Goal: Task Accomplishment & Management: Manage account settings

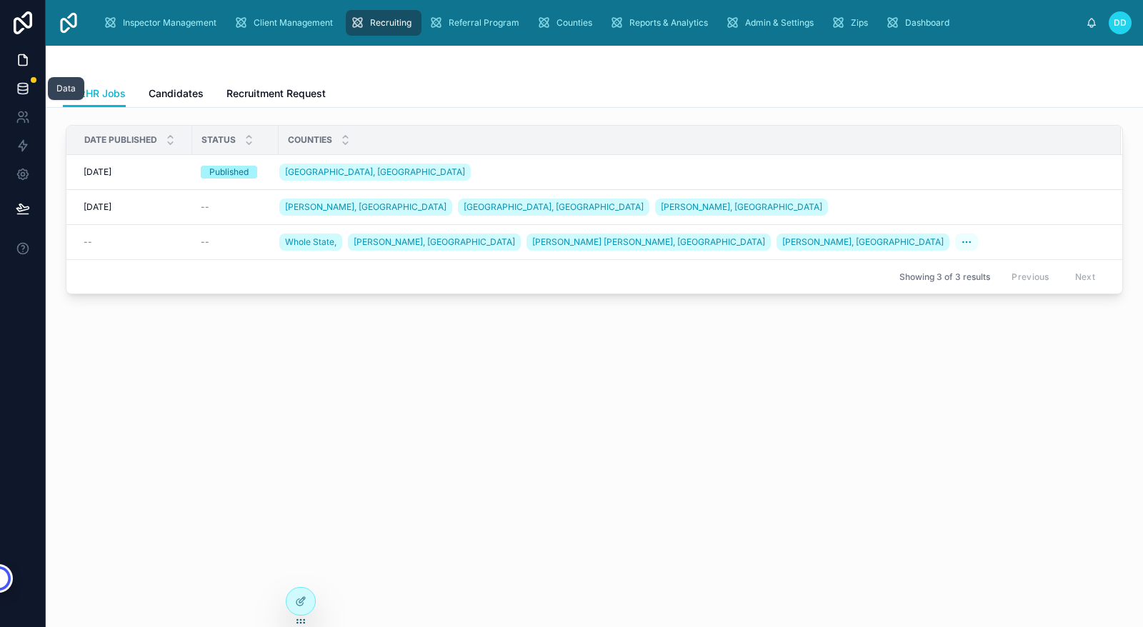
click at [25, 91] on icon at bounding box center [23, 88] width 14 height 14
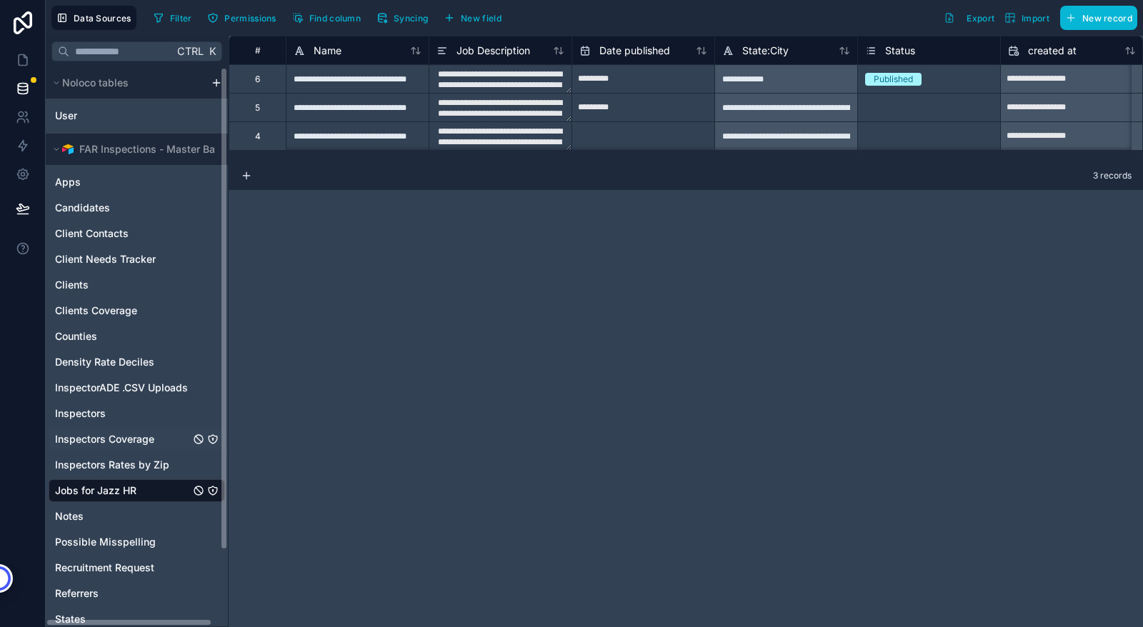
click at [94, 441] on span "Inspectors Coverage" at bounding box center [104, 439] width 99 height 14
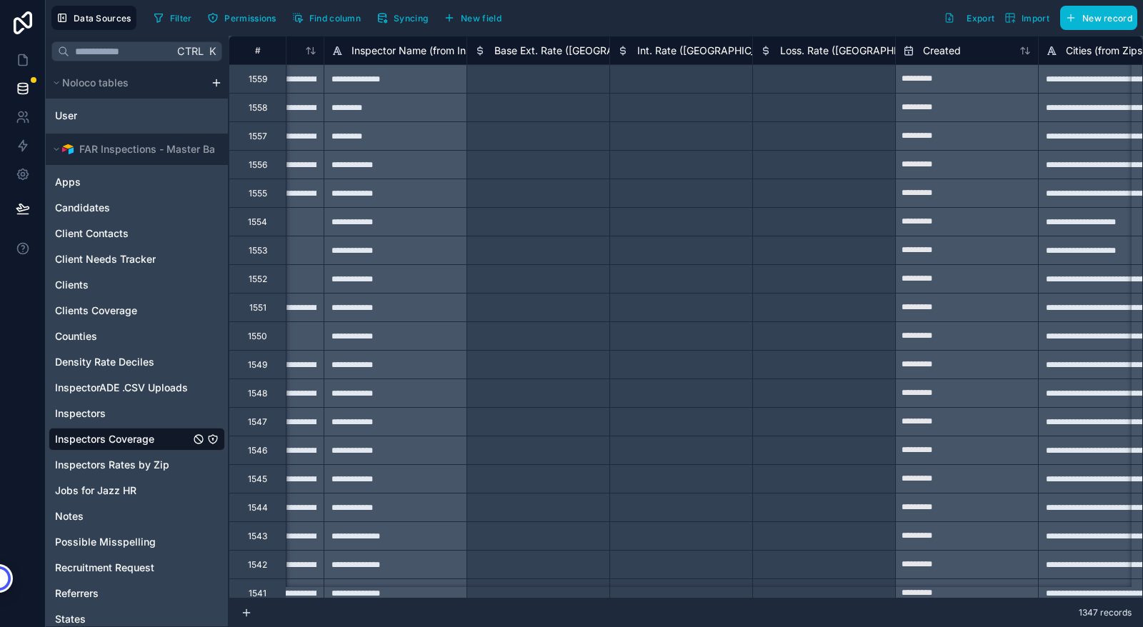
scroll to position [0, 3818]
click at [405, 18] on span "Syncing" at bounding box center [411, 18] width 34 height 11
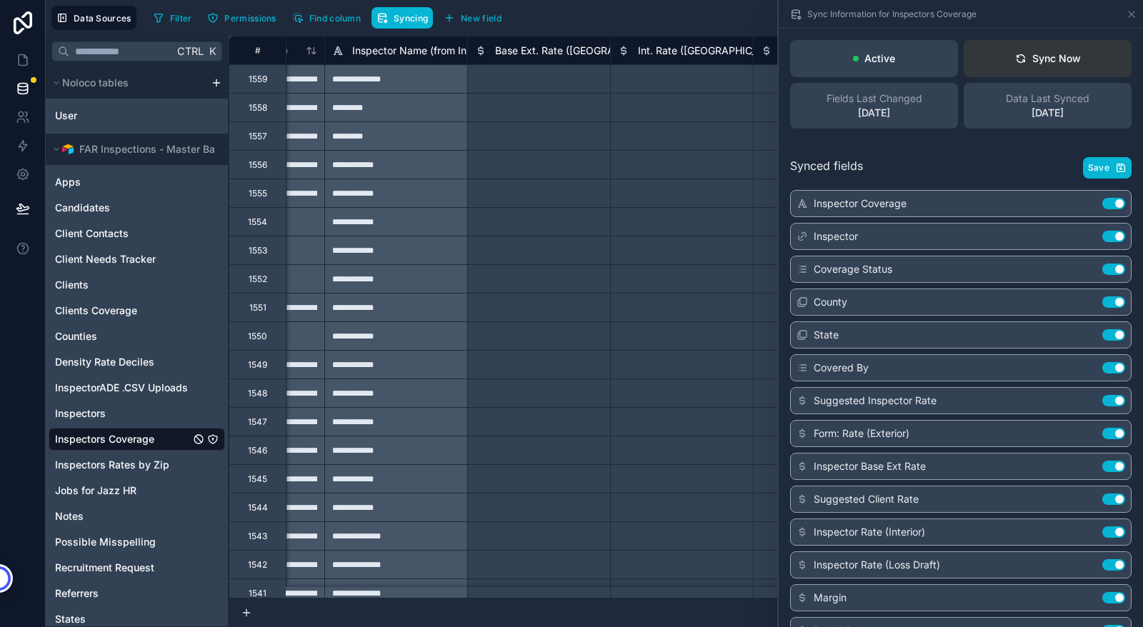
click at [1061, 66] on button "Sync Now" at bounding box center [1047, 58] width 168 height 37
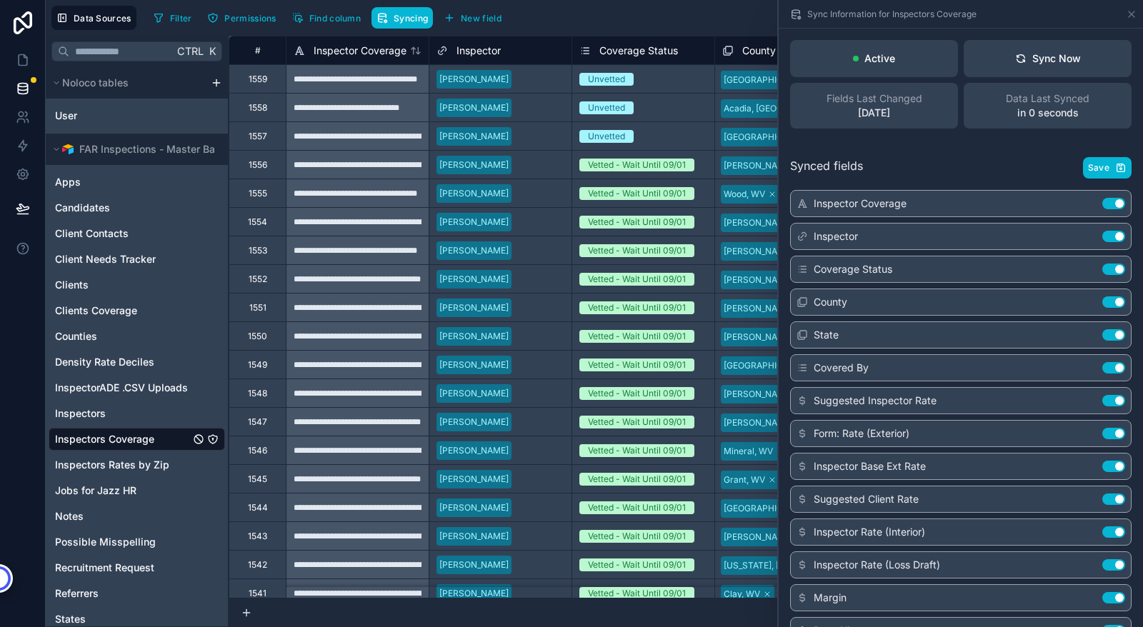
click at [727, 23] on div "Filter Permissions Find column Syncing New field Export Import New record" at bounding box center [642, 18] width 989 height 24
click at [1133, 18] on icon at bounding box center [1131, 14] width 11 height 11
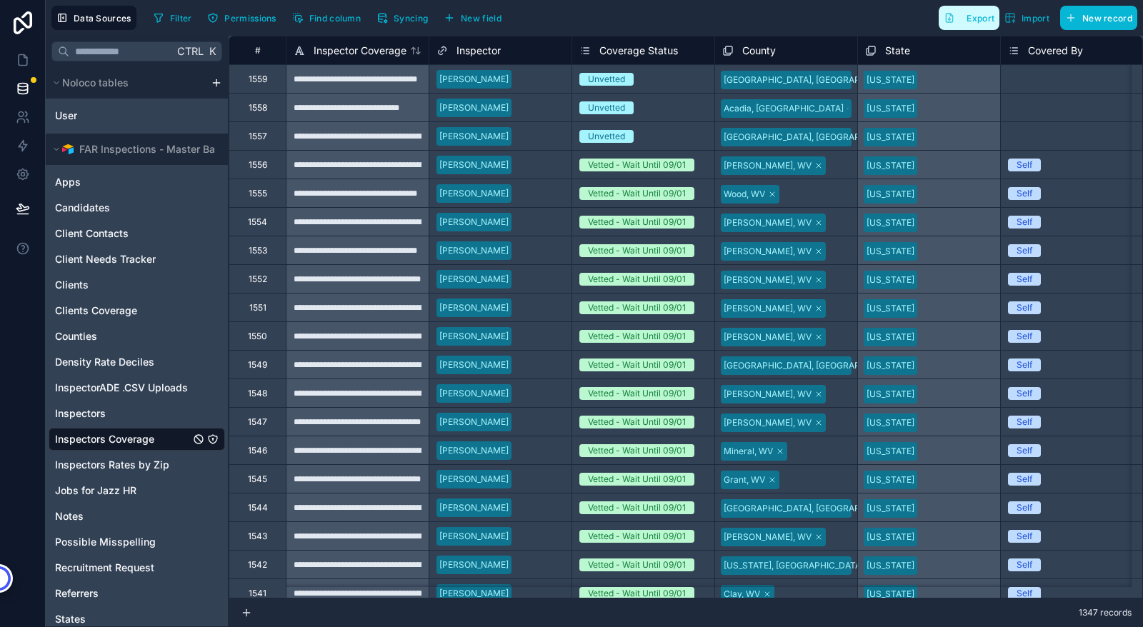
click at [979, 19] on span "Export" at bounding box center [980, 18] width 28 height 11
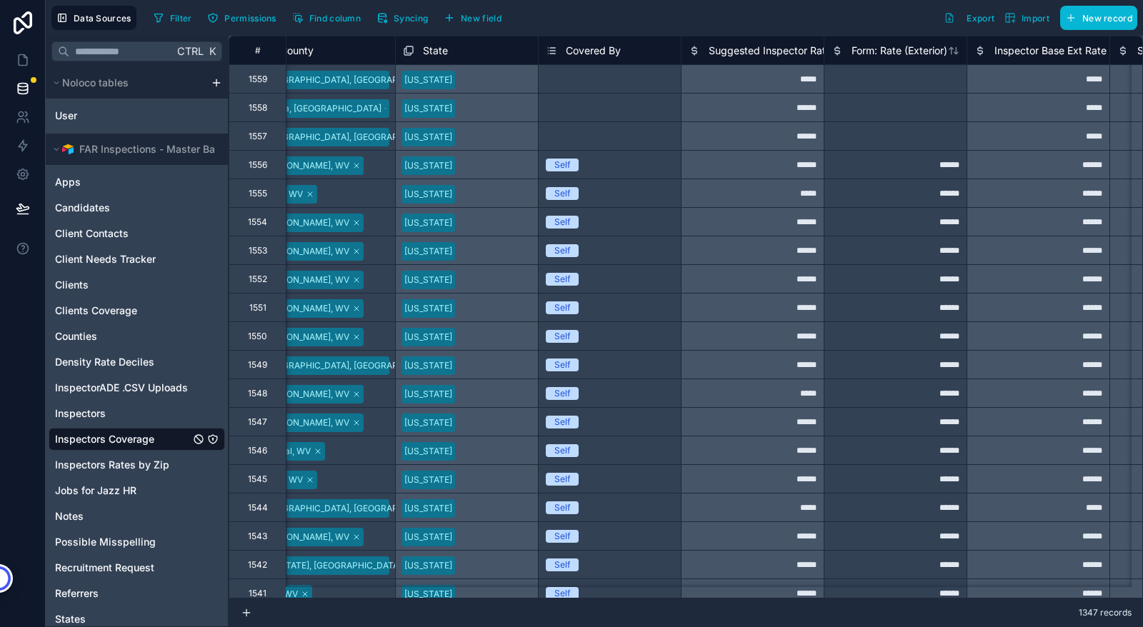
scroll to position [0, 485]
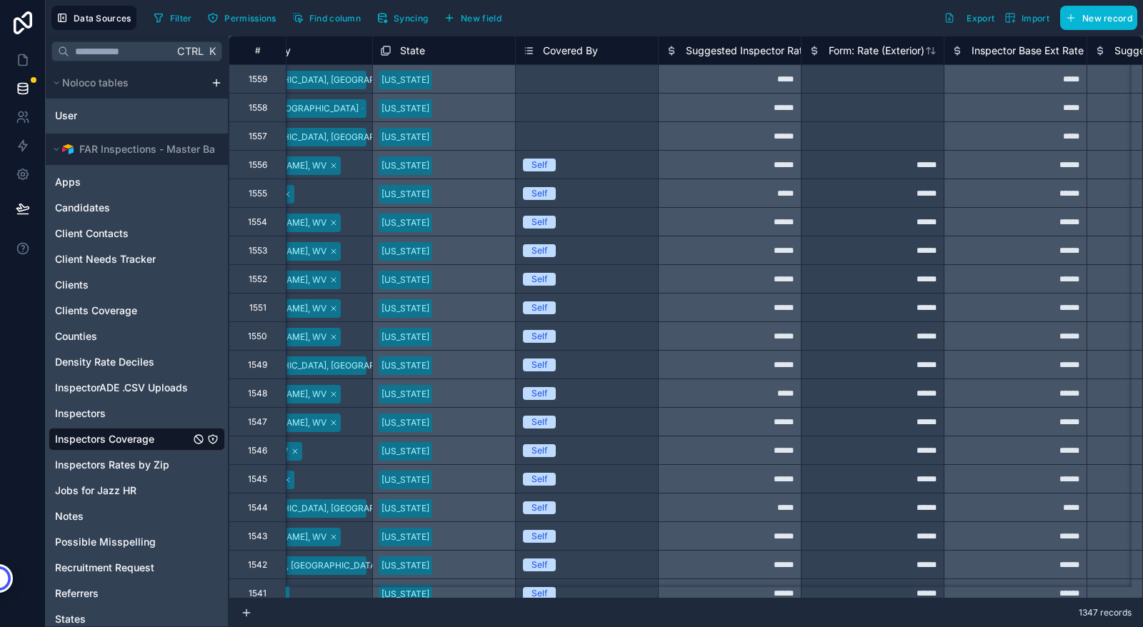
click at [569, 52] on span "Covered By" at bounding box center [570, 51] width 55 height 14
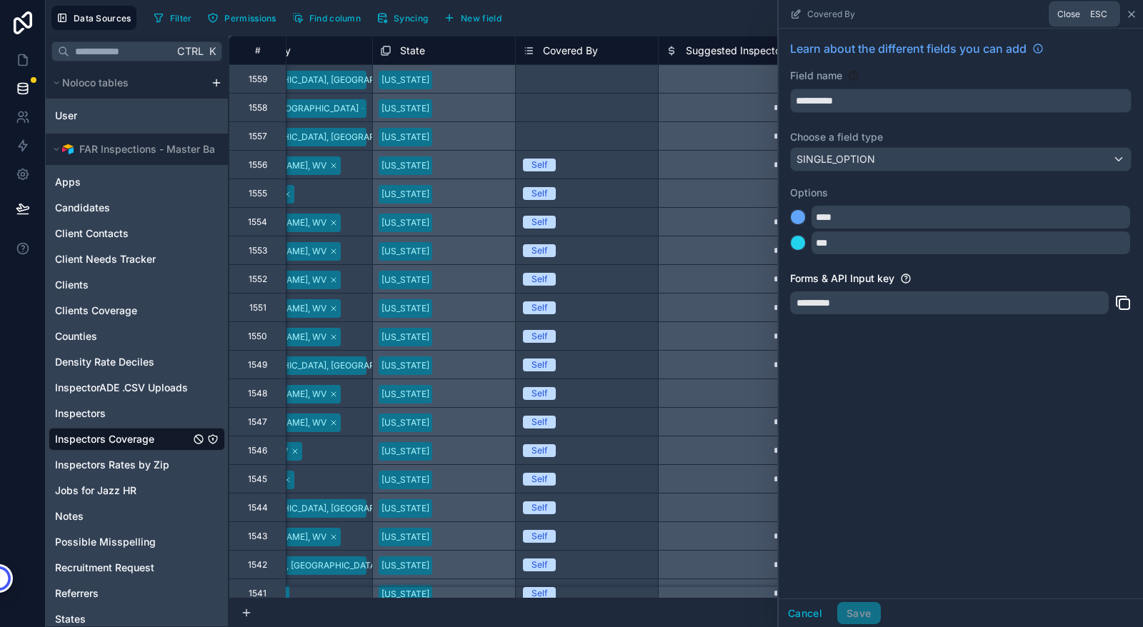
click at [1131, 14] on icon at bounding box center [1131, 14] width 6 height 6
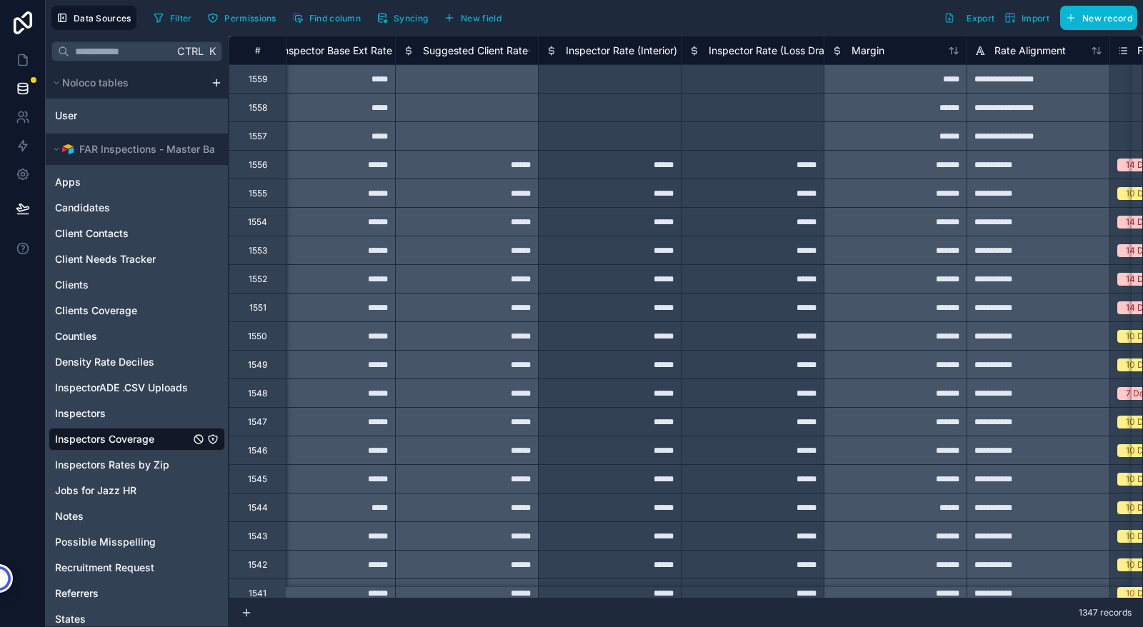
scroll to position [0, 1178]
click at [761, 309] on div "******" at bounding box center [750, 307] width 143 height 29
click at [746, 142] on div at bounding box center [750, 135] width 143 height 29
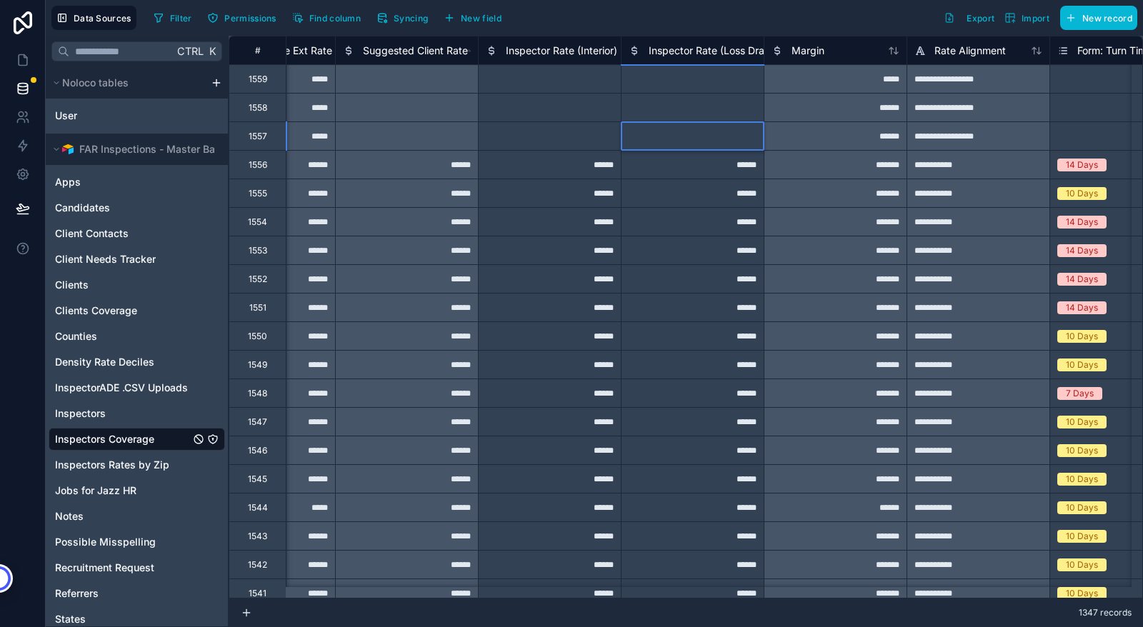
scroll to position [0, 1236]
type input "*"
click at [707, 109] on div at bounding box center [692, 107] width 143 height 29
type input "*"
click at [712, 79] on div at bounding box center [692, 78] width 143 height 29
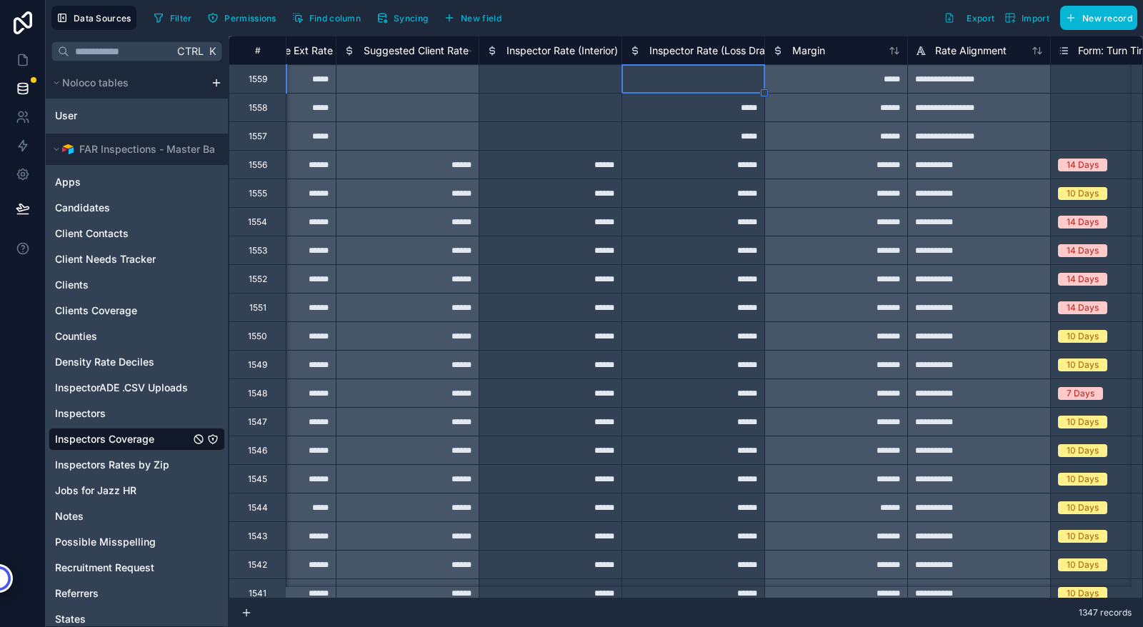
type input "*"
click at [562, 72] on div at bounding box center [550, 78] width 143 height 29
type input "*"
click at [701, 76] on div at bounding box center [692, 78] width 143 height 29
type input "*"
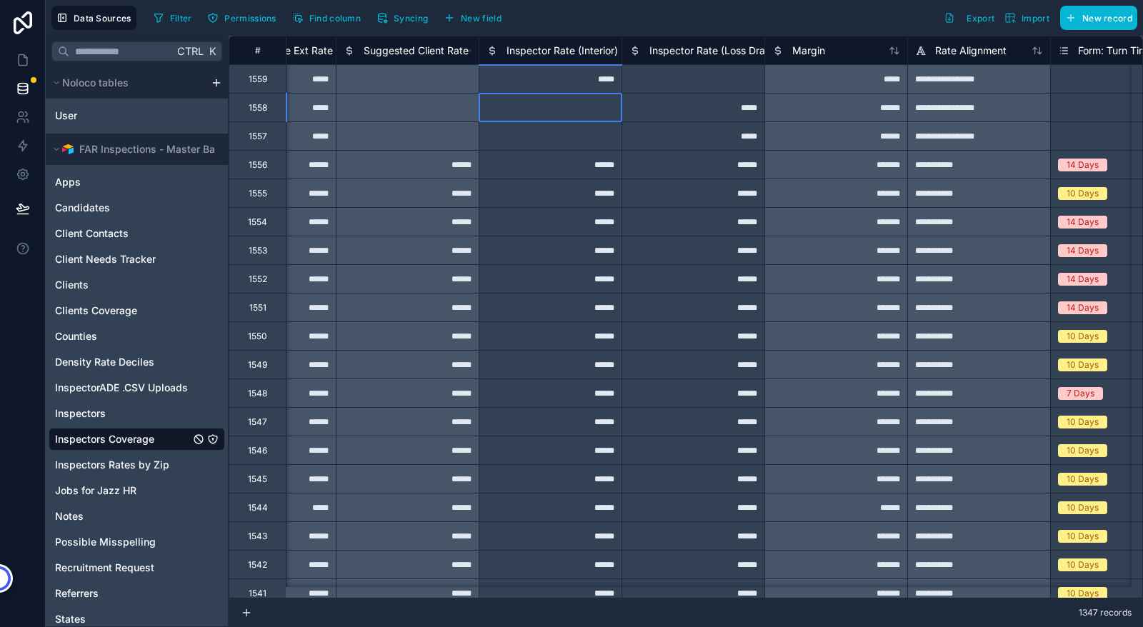
click at [577, 105] on div at bounding box center [550, 107] width 143 height 29
type input "*"
click at [579, 135] on div at bounding box center [550, 135] width 143 height 29
type input "*"
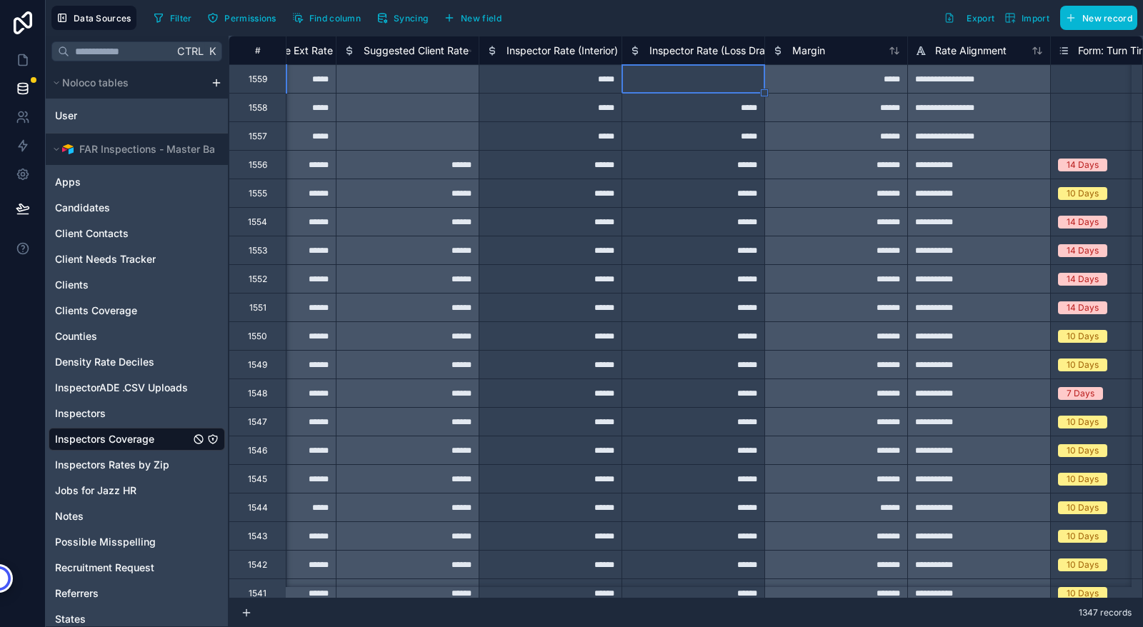
type input "*"
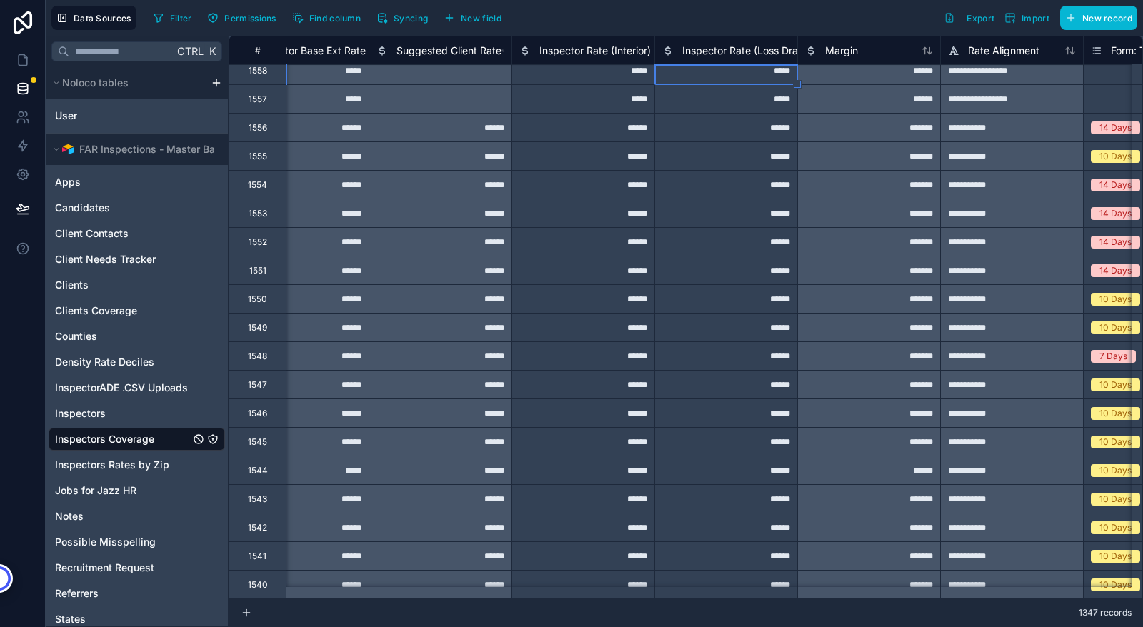
scroll to position [0, 1203]
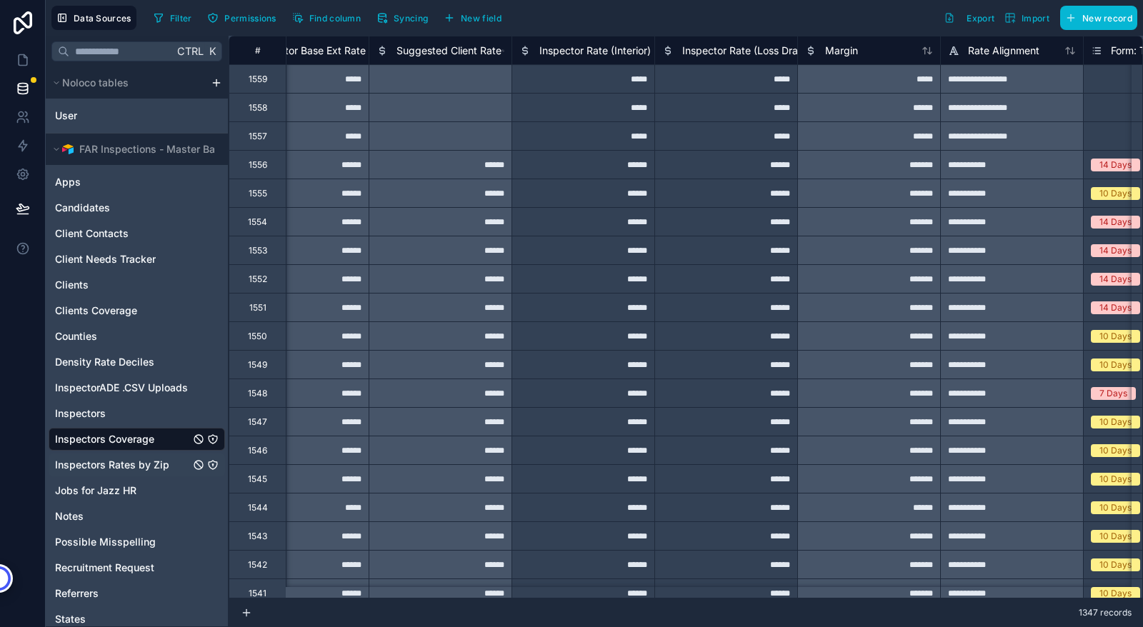
click at [95, 458] on span "Inspectors Rates by Zip" at bounding box center [112, 465] width 114 height 14
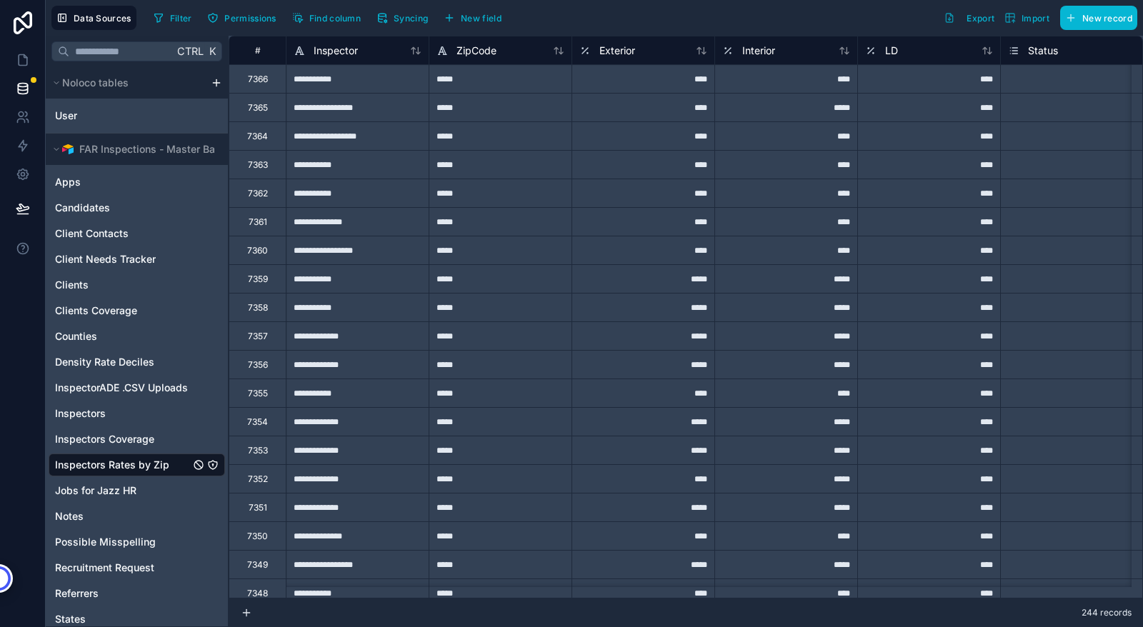
click at [122, 461] on span "Inspectors Rates by Zip" at bounding box center [112, 465] width 114 height 14
click at [141, 469] on span "Inspectors Rates by Zip" at bounding box center [112, 465] width 114 height 14
click at [27, 213] on icon at bounding box center [23, 208] width 14 height 14
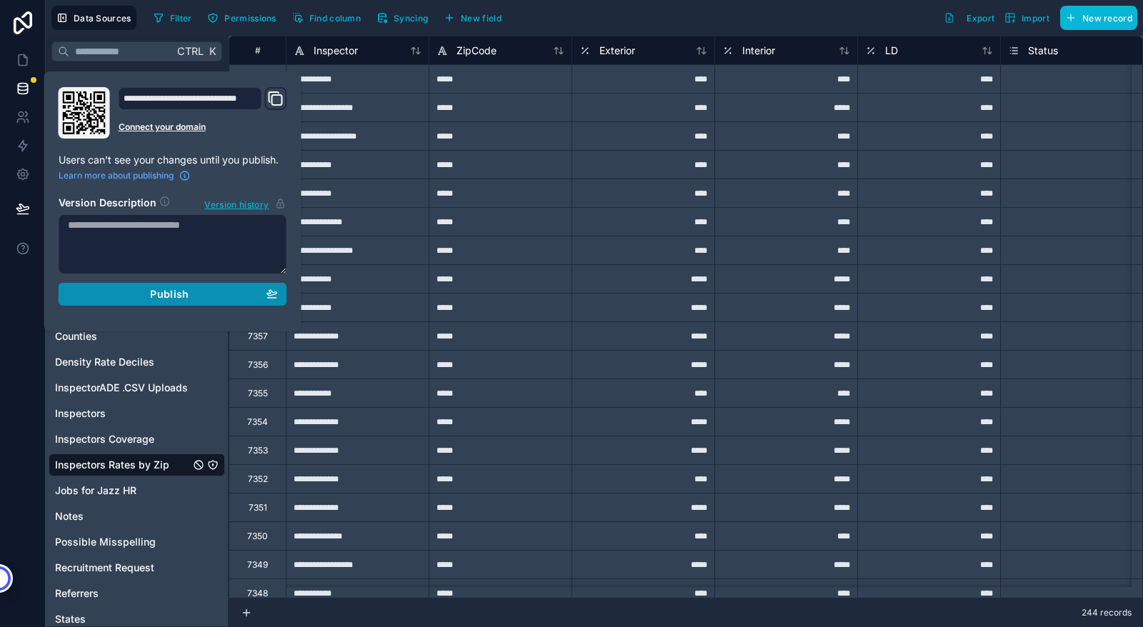
click at [206, 293] on div "Publish" at bounding box center [173, 294] width 210 height 13
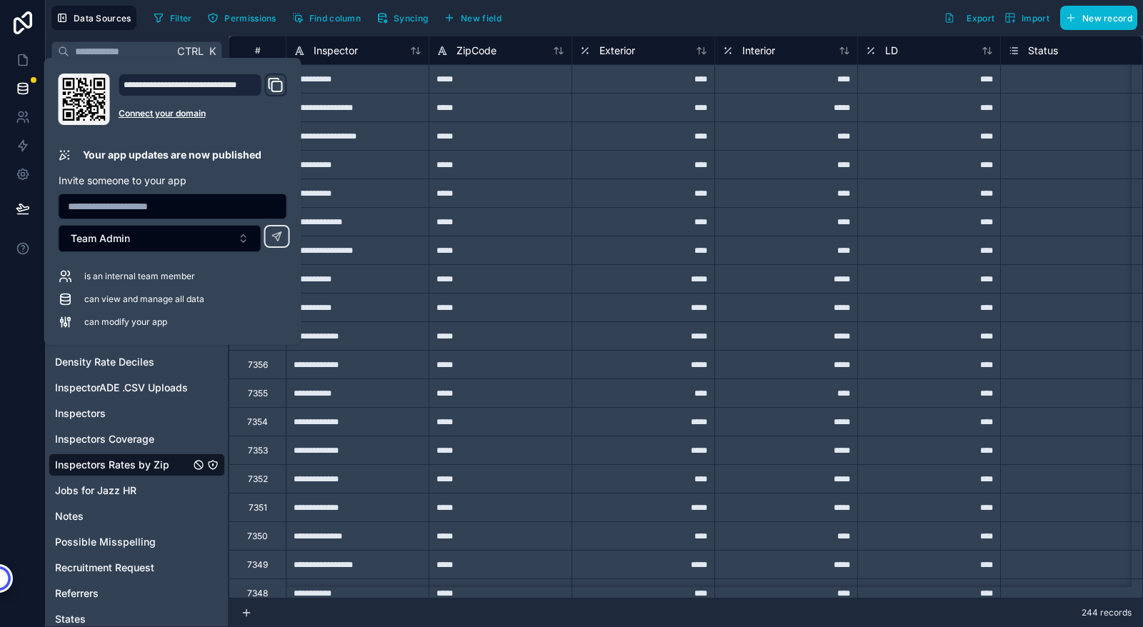
click at [681, 19] on div "Filter Permissions Find column Syncing New field Export Import New record" at bounding box center [642, 18] width 989 height 24
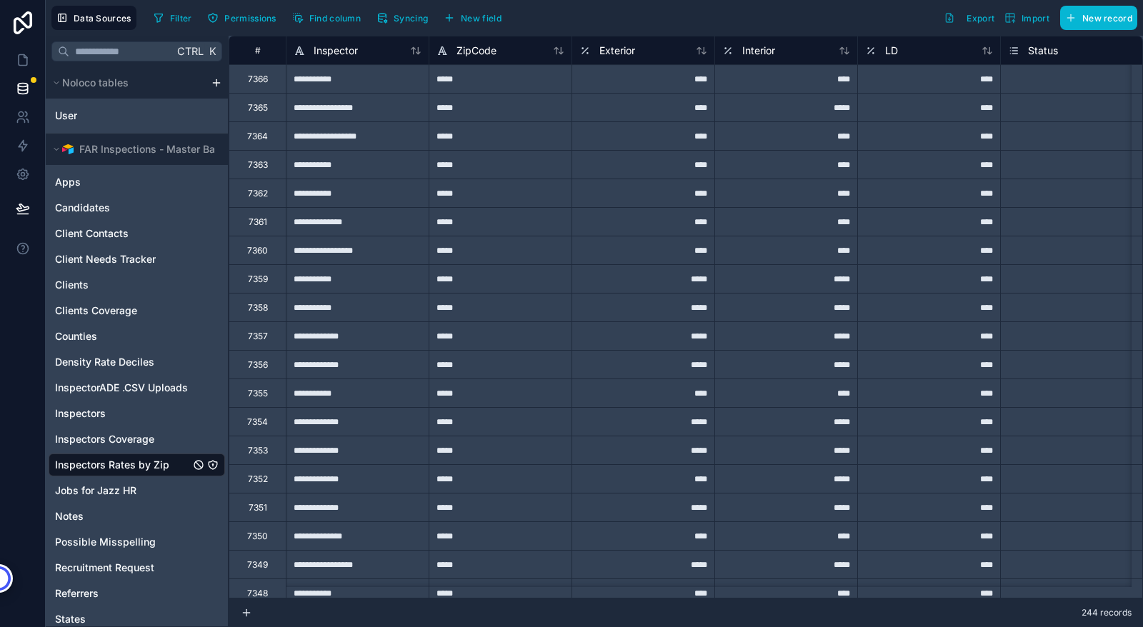
click at [215, 464] on icon "Inspectors Rates by Zip" at bounding box center [212, 464] width 11 height 11
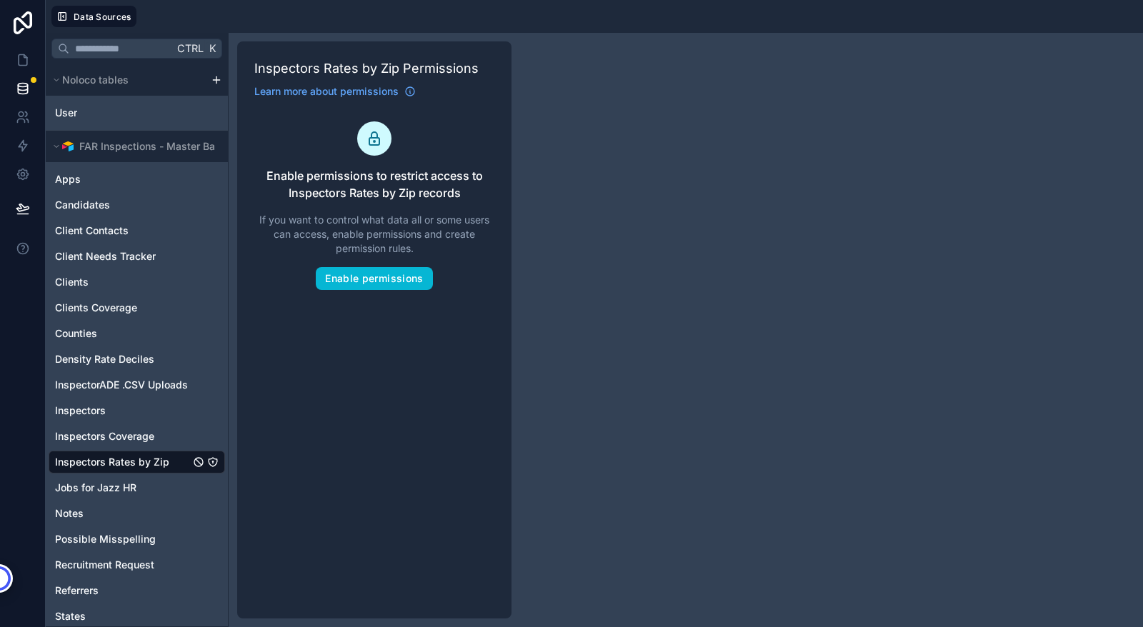
click at [133, 464] on span "Inspectors Rates by Zip" at bounding box center [112, 462] width 114 height 14
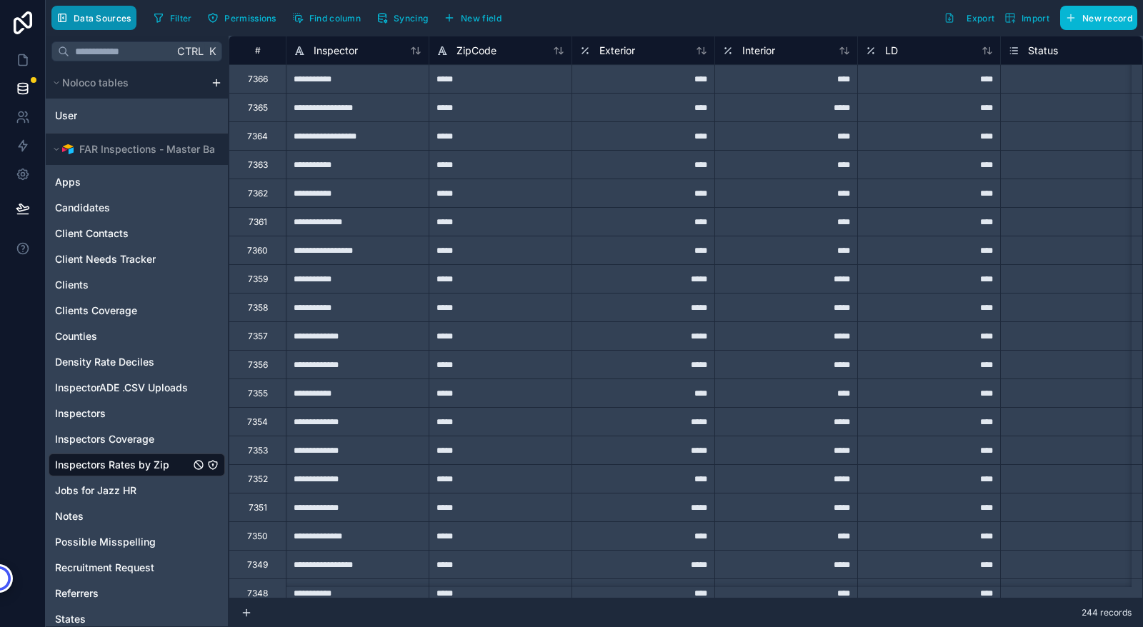
click at [99, 15] on span "Data Sources" at bounding box center [103, 18] width 58 height 11
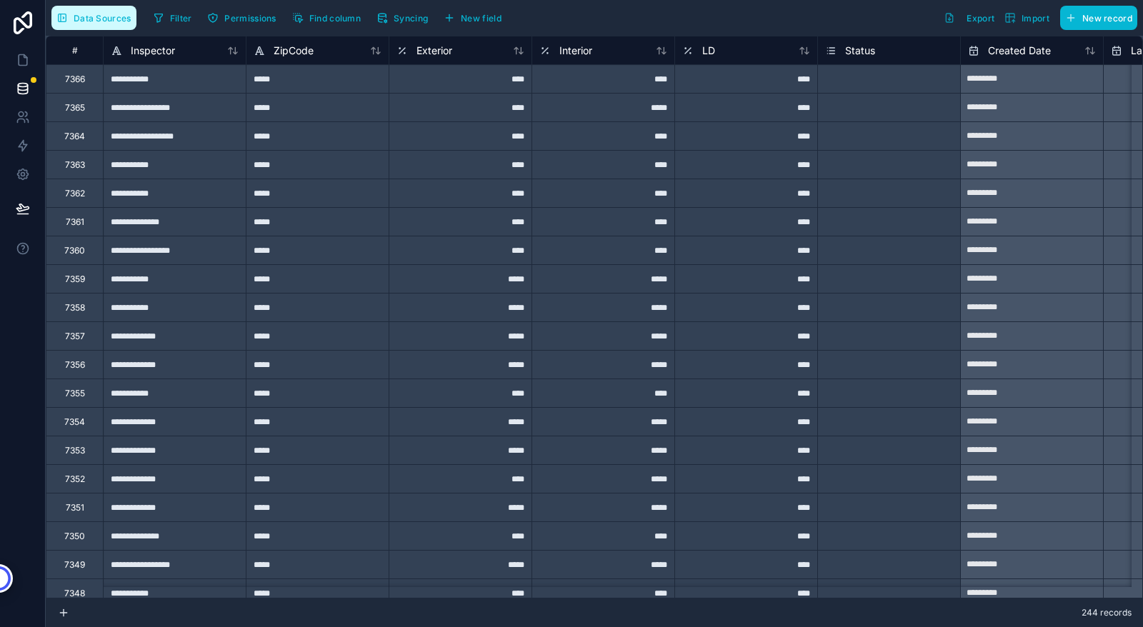
click at [99, 15] on span "Data Sources" at bounding box center [103, 18] width 58 height 11
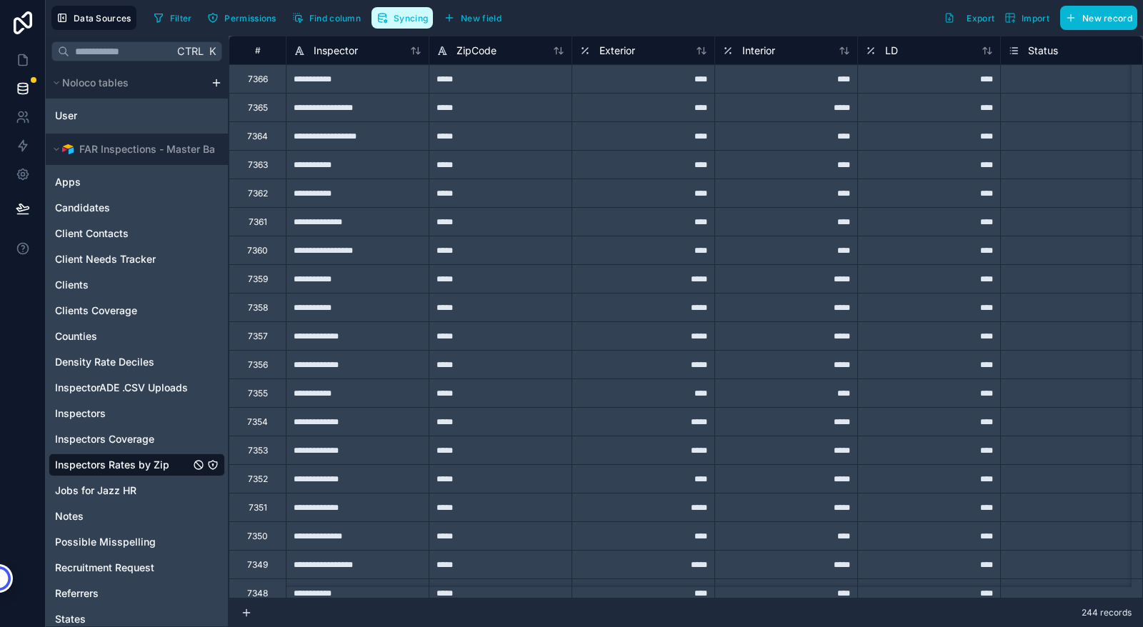
click at [404, 14] on span "Syncing" at bounding box center [411, 18] width 34 height 11
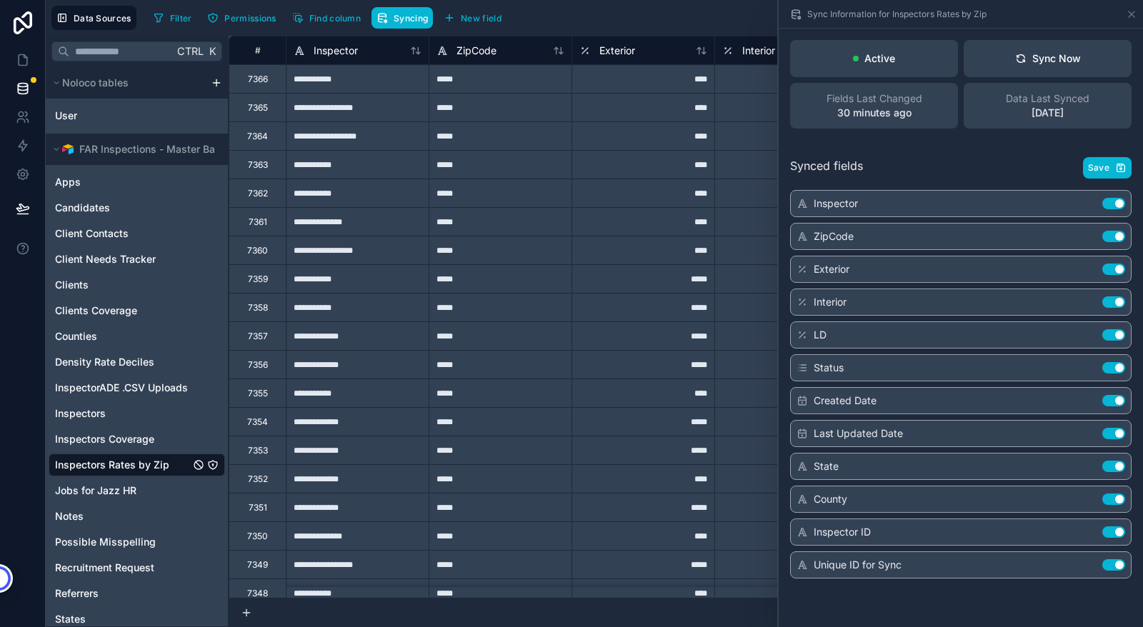
click at [951, 14] on span "Sync Information for Inspectors Rates by Zip" at bounding box center [896, 14] width 179 height 11
click at [1133, 13] on icon at bounding box center [1131, 14] width 6 height 6
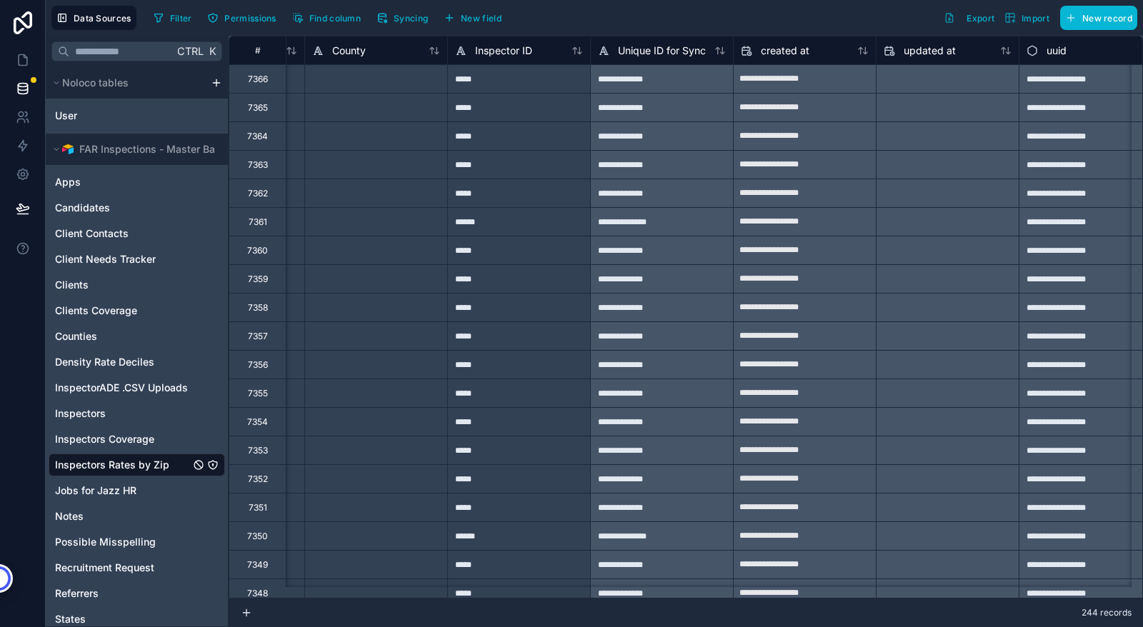
scroll to position [0, 1297]
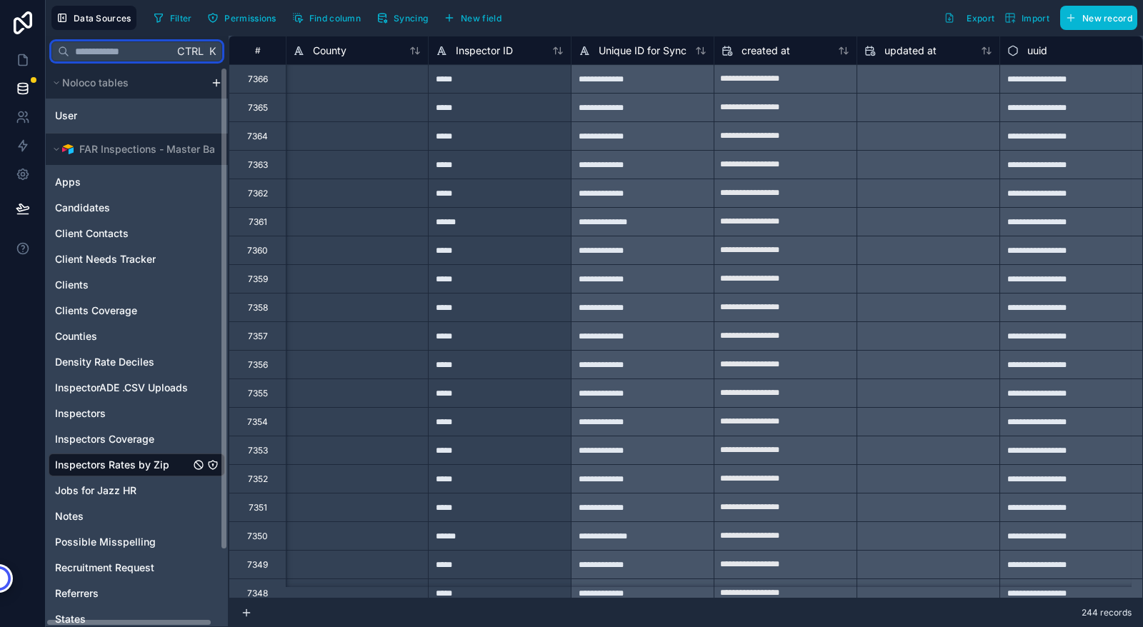
click at [90, 46] on input "text" at bounding box center [121, 52] width 104 height 26
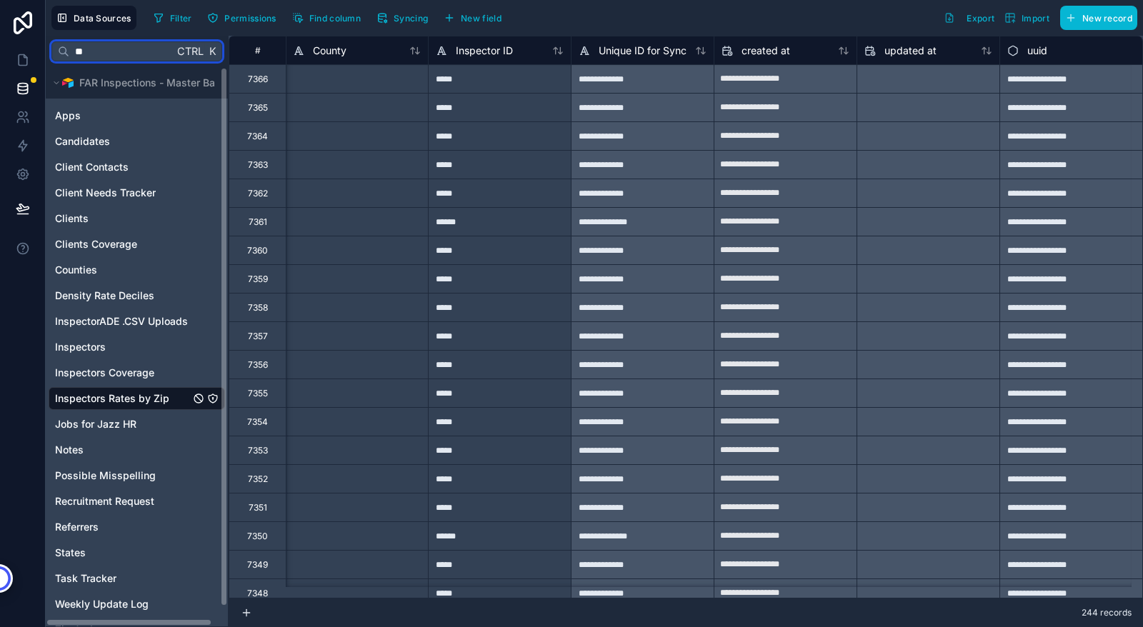
type input "*"
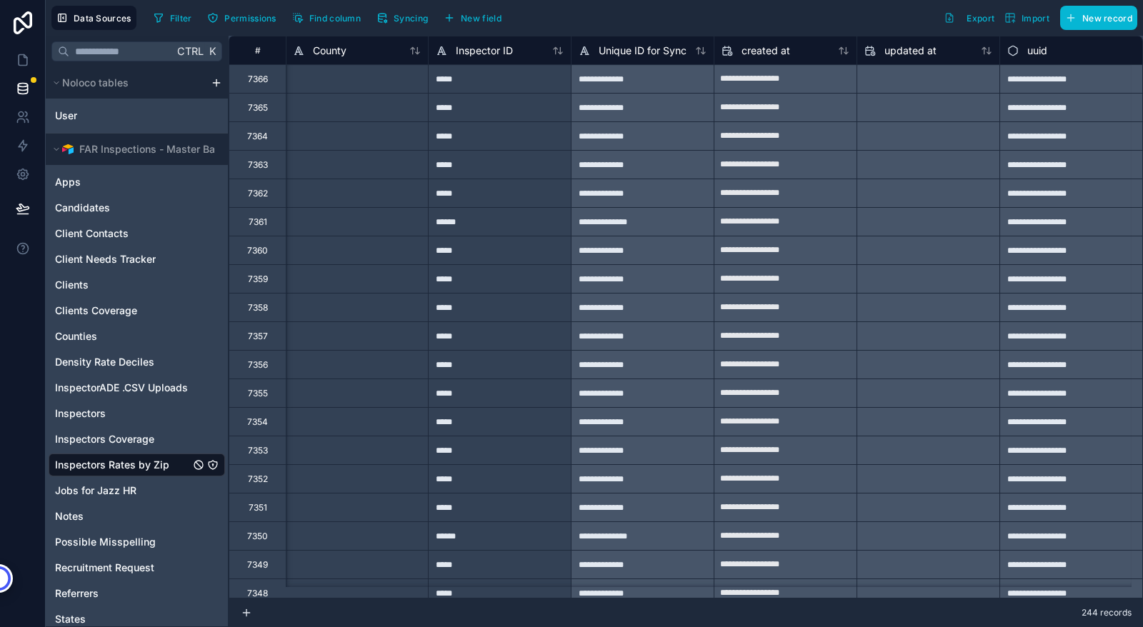
click at [109, 460] on span "Inspectors Rates by Zip" at bounding box center [112, 465] width 114 height 14
click at [99, 416] on span "Inspectors" at bounding box center [80, 413] width 51 height 14
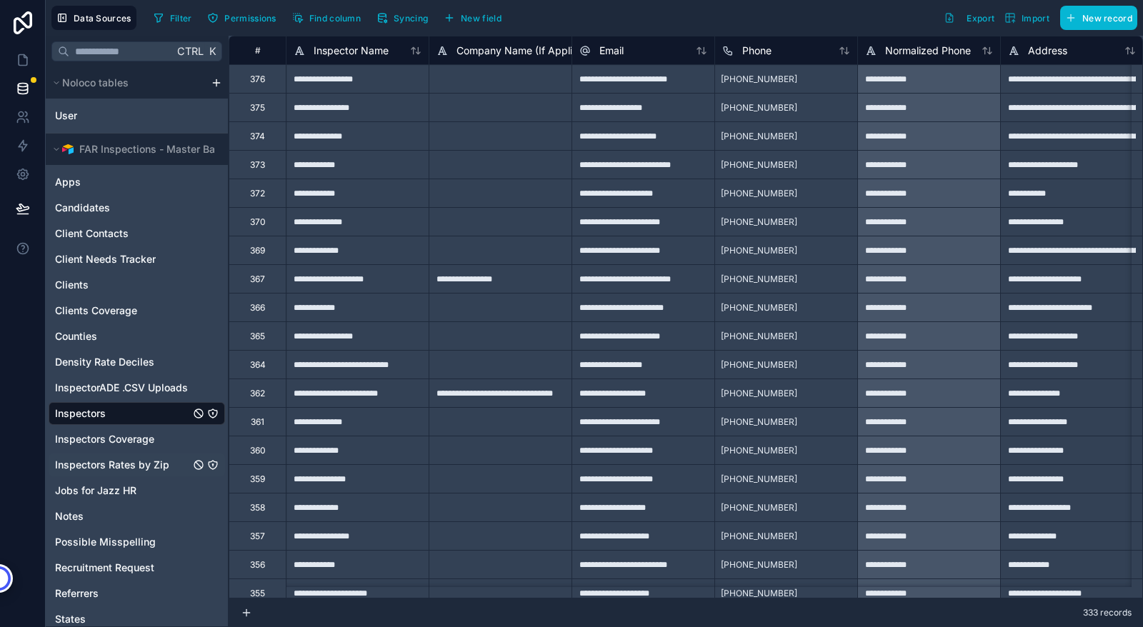
click at [81, 469] on span "Inspectors Rates by Zip" at bounding box center [112, 465] width 114 height 14
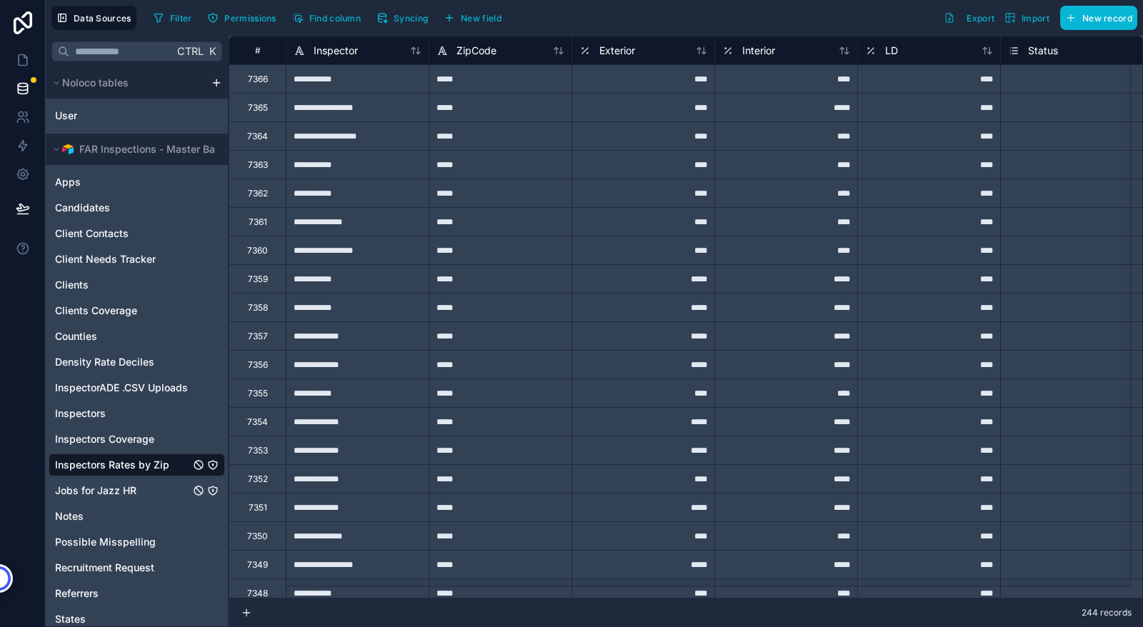
click at [85, 491] on span "Jobs for Jazz HR" at bounding box center [95, 491] width 81 height 14
